Goal: Find specific page/section: Find specific page/section

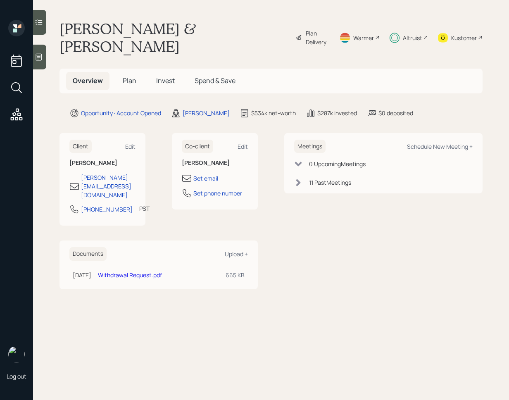
click at [43, 65] on div at bounding box center [39, 57] width 13 height 25
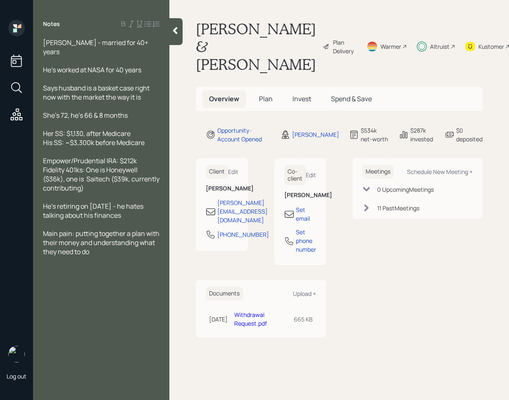
click at [182, 34] on div at bounding box center [175, 31] width 13 height 27
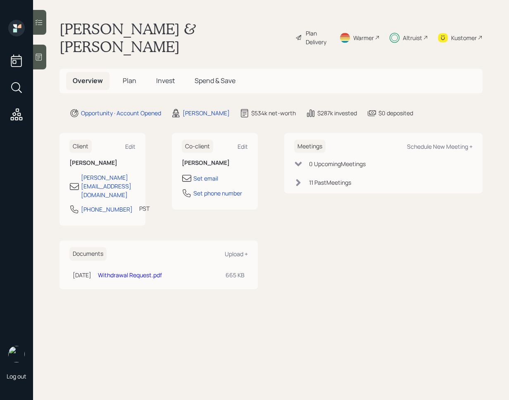
click at [48, 25] on main "Jeff & Rusty LaGrange Plan Delivery Warmer Altruist Kustomer Overview Plan Inve…" at bounding box center [271, 200] width 476 height 400
click at [45, 24] on div at bounding box center [39, 22] width 13 height 25
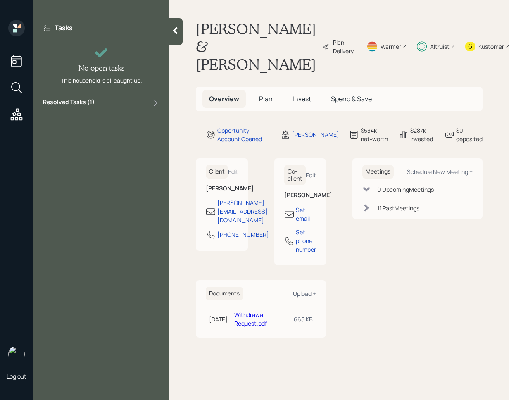
click at [131, 106] on div "Resolved Tasks ( 1 )" at bounding box center [101, 103] width 116 height 10
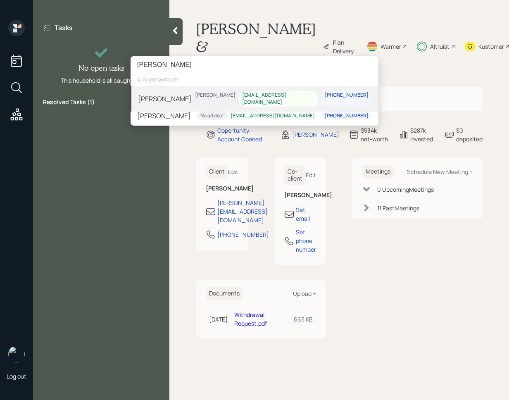
type input "[PERSON_NAME]"
click at [212, 98] on div "James Settle Eric Schwartz irishwin62@gmail.com 256-990-4030" at bounding box center [255, 99] width 248 height 26
